Goal: Task Accomplishment & Management: Manage account settings

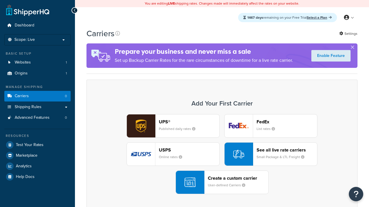
click at [222, 154] on div "UPS® Published daily rates FedEx List rates USPS Online rates See all live rate…" at bounding box center [221, 154] width 259 height 80
click at [222, 183] on div "Create a custom carrier User-defined Carriers" at bounding box center [238, 183] width 60 height 14
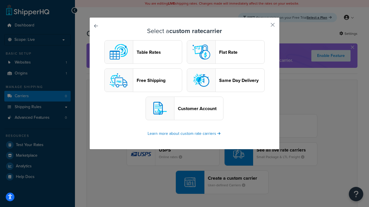
click at [143, 52] on header "Table Rates" at bounding box center [159, 52] width 45 height 5
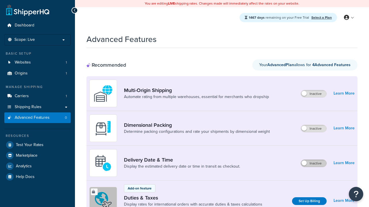
click at [314, 164] on label "Inactive" at bounding box center [313, 163] width 25 height 7
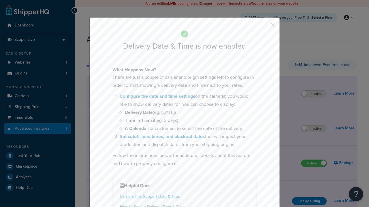
click at [264, 27] on button "button" at bounding box center [263, 26] width 1 height 1
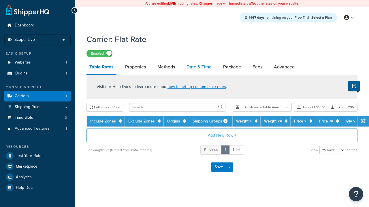
click at [199, 67] on link "Date & Time" at bounding box center [198, 67] width 31 height 14
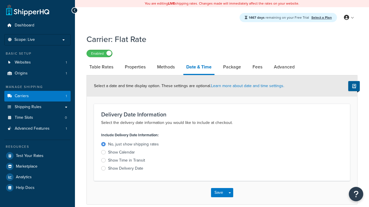
click at [121, 153] on div "Show Calendar" at bounding box center [121, 153] width 27 height 6
click at [0, 0] on input "Show Calendar" at bounding box center [0, 0] width 0 height 0
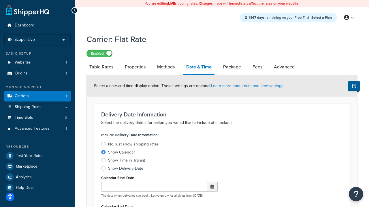
click at [121, 153] on div "Show Calendar" at bounding box center [121, 153] width 27 height 6
click at [0, 0] on input "Show Calendar" at bounding box center [0, 0] width 0 height 0
type input "07/29/2025"
type input "07/29/2026"
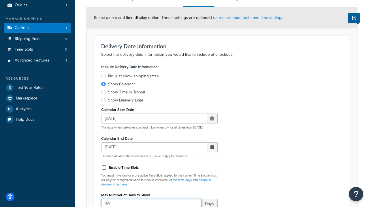
type input "30"
type input "11:00 AM"
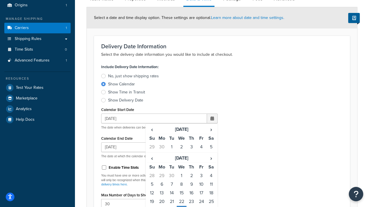
scroll to position [539, 0]
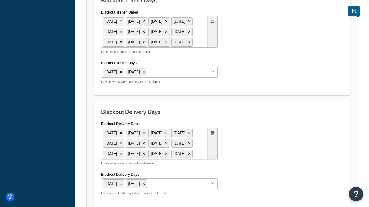
type input "5"
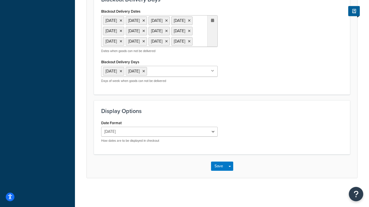
scroll to position [0, 0]
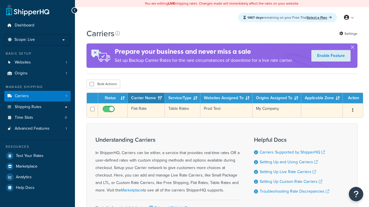
click at [146, 111] on td "Flat Rate" at bounding box center [146, 110] width 37 height 14
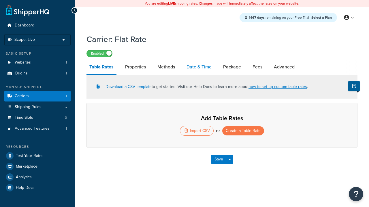
click at [199, 67] on link "Date & Time" at bounding box center [198, 67] width 31 height 14
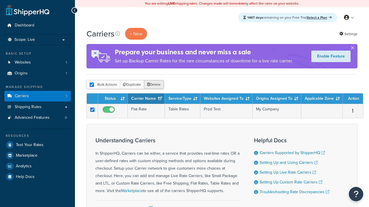
click at [153, 85] on button "Delete" at bounding box center [154, 84] width 20 height 9
